Goal: Information Seeking & Learning: Learn about a topic

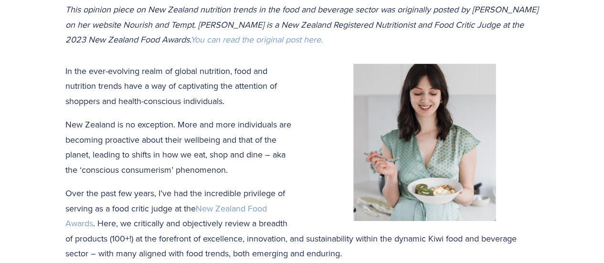
scroll to position [286, 0]
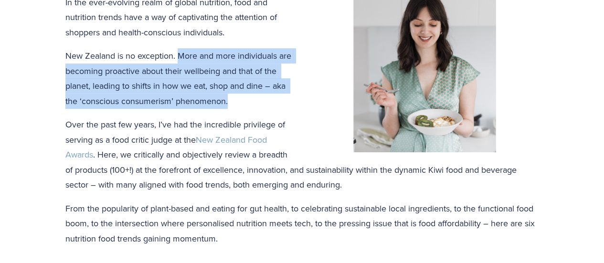
drag, startPoint x: 180, startPoint y: 54, endPoint x: 232, endPoint y: 100, distance: 69.3
click at [232, 100] on p "New Zealand is no exception. More and more individuals are becoming proactive a…" at bounding box center [302, 78] width 474 height 60
copy p "More and more individuals are becoming proactive about their wellbeing and that…"
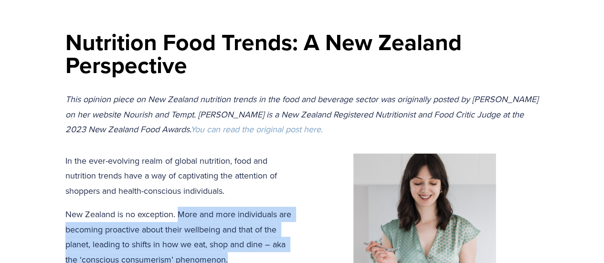
scroll to position [143, 0]
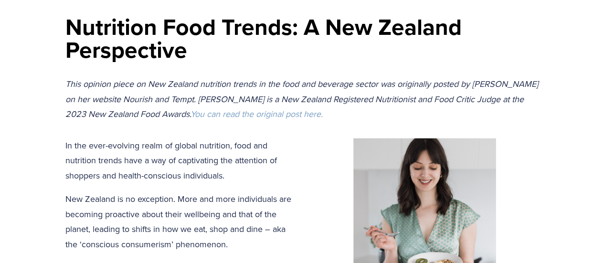
click at [237, 57] on h1 "Nutrition Food Trends: A New Zealand Perspective" at bounding box center [302, 38] width 474 height 46
drag, startPoint x: 66, startPoint y: 101, endPoint x: 99, endPoint y: 101, distance: 33.4
click at [99, 101] on em "This opinion piece on New Zealand nutrition trends in the food and beverage sec…" at bounding box center [302, 99] width 475 height 42
copy em "Armitage"
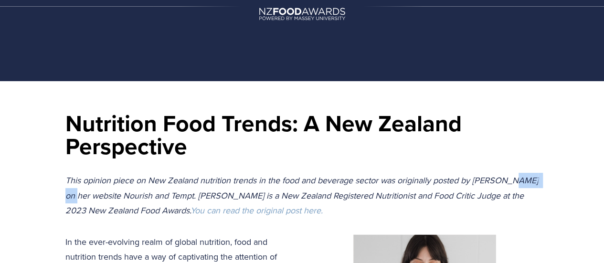
scroll to position [191, 0]
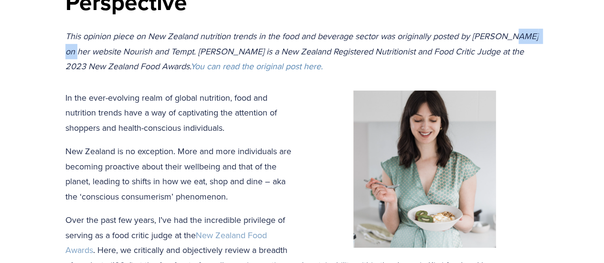
click at [278, 69] on em "You can read the original post here." at bounding box center [256, 66] width 132 height 12
click at [296, 115] on p "In the ever-evolving realm of global nutrition, food and nutrition trends have …" at bounding box center [302, 112] width 474 height 45
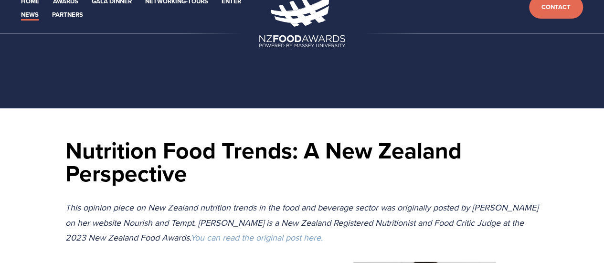
scroll to position [0, 0]
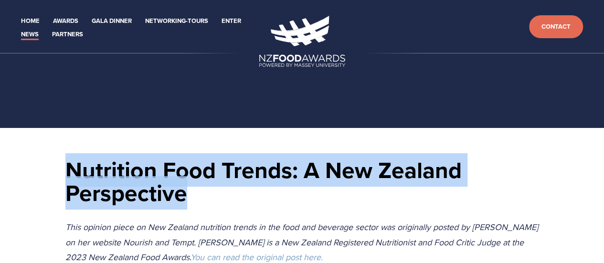
drag, startPoint x: 67, startPoint y: 168, endPoint x: 199, endPoint y: 188, distance: 133.7
click at [199, 188] on h1 "Nutrition Food Trends: A New Zealand Perspective" at bounding box center [302, 181] width 474 height 46
copy h1 "Nutrition Food Trends: A New Zealand Perspective"
click at [445, 196] on h1 "Nutrition Food Trends: A New Zealand Perspective" at bounding box center [302, 181] width 474 height 46
